Goal: Find specific page/section: Find specific page/section

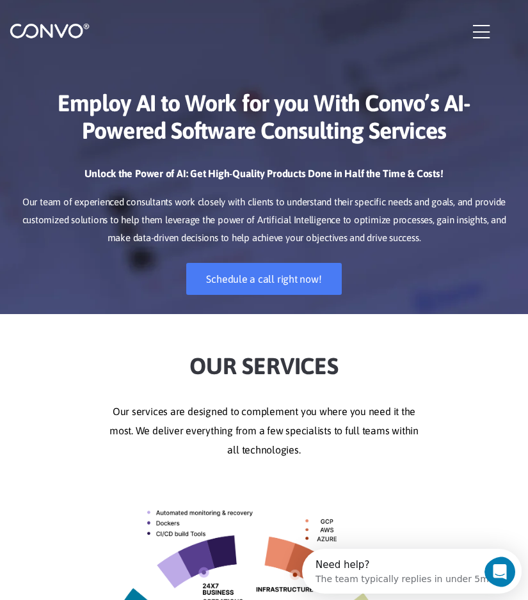
click at [354, 131] on h1 "Employ AI to Work for you With Convo’s AI-Powered Software Consulting Services" at bounding box center [263, 112] width 489 height 84
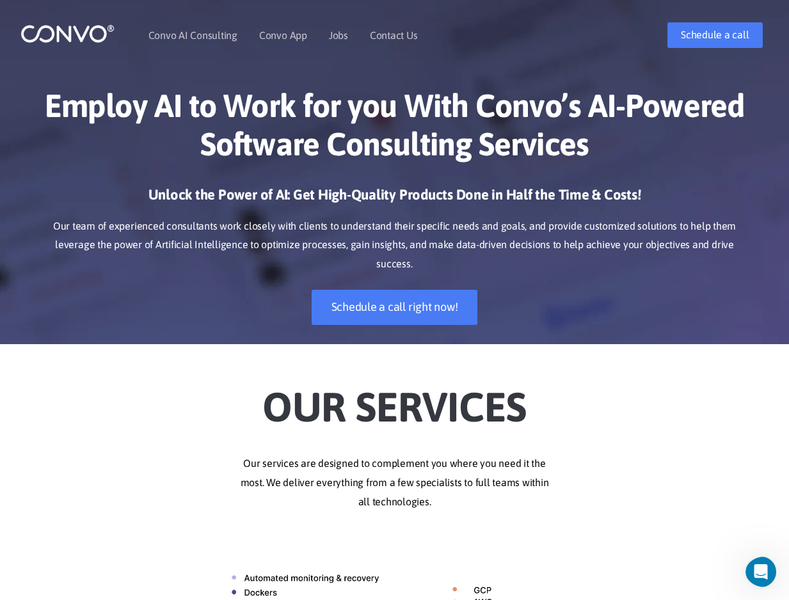
click at [348, 36] on ul "Convo AI Consulting Convo App Convo App Features Jobs Contact Us" at bounding box center [282, 35] width 269 height 55
click at [337, 35] on link "Jobs" at bounding box center [338, 35] width 19 height 10
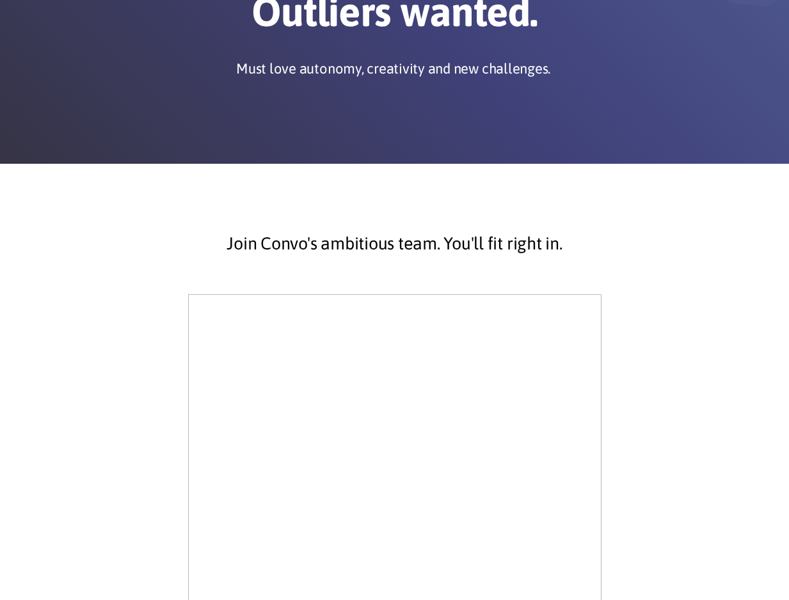
scroll to position [301, 0]
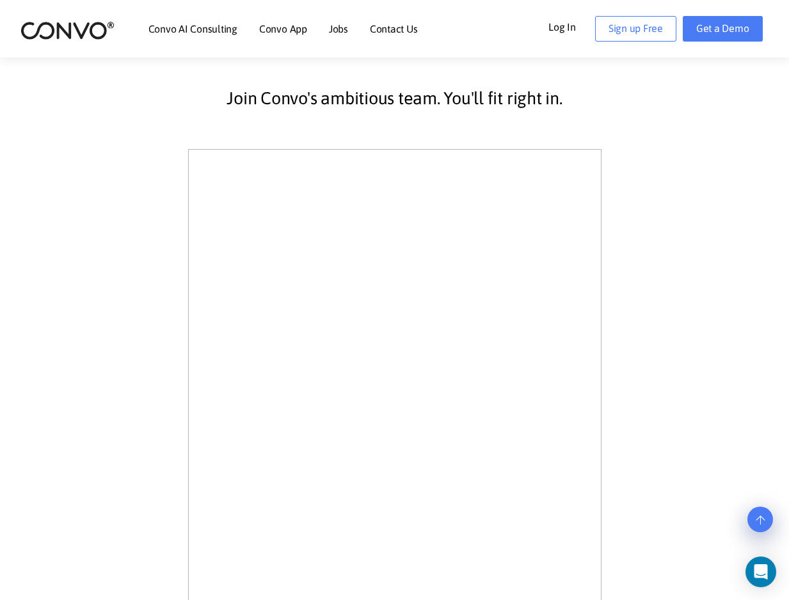
click at [351, 131] on div "Join Convo's ambitious team. You'll fit right in." at bounding box center [394, 116] width 691 height 67
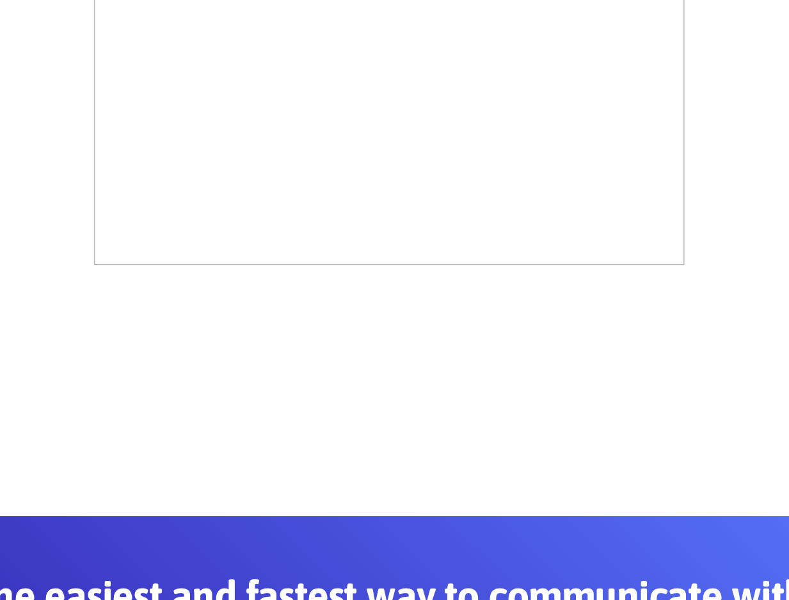
scroll to position [718, 0]
